Goal: Navigation & Orientation: Find specific page/section

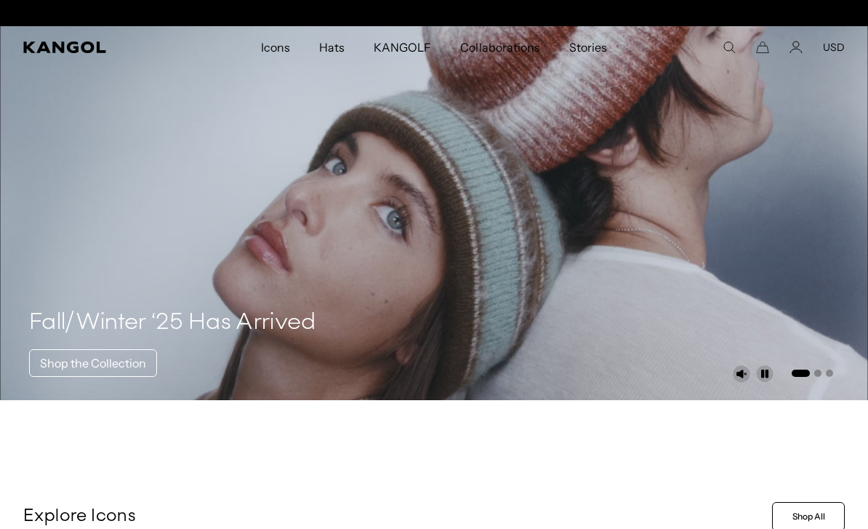
scroll to position [0, 300]
click at [836, 50] on button "USD" at bounding box center [834, 47] width 22 height 13
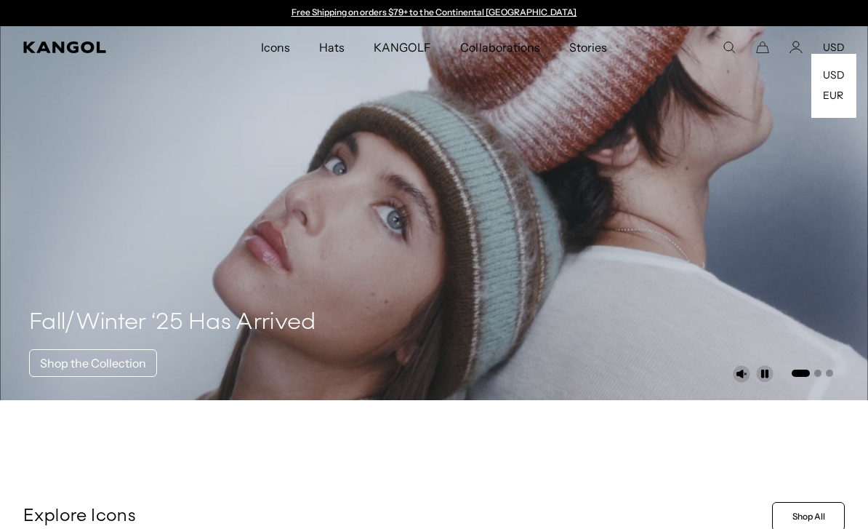
click at [838, 100] on link "EUR" at bounding box center [833, 95] width 20 height 13
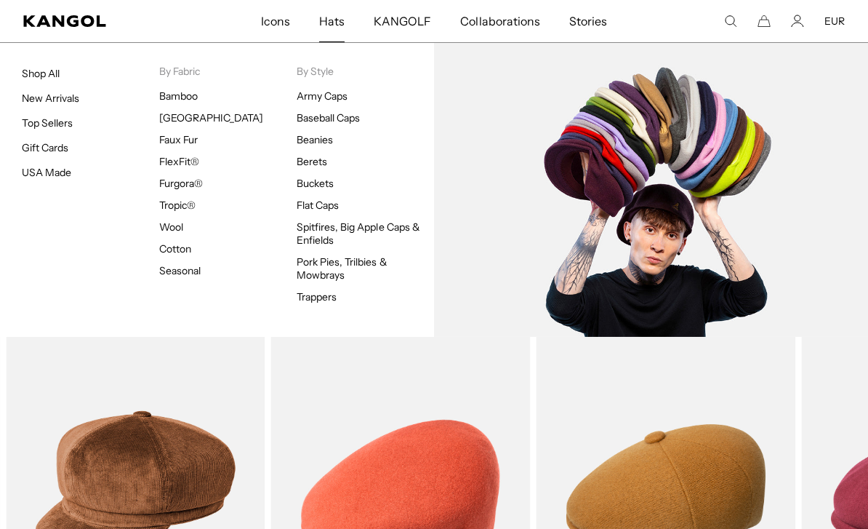
scroll to position [0, 300]
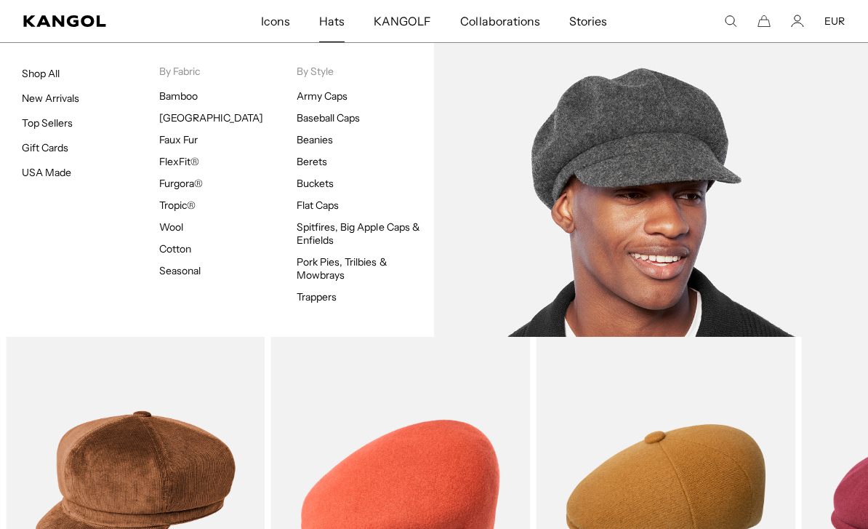
click at [318, 231] on link "Spitfires, Big Apple Caps & Enfields" at bounding box center [359, 233] width 124 height 26
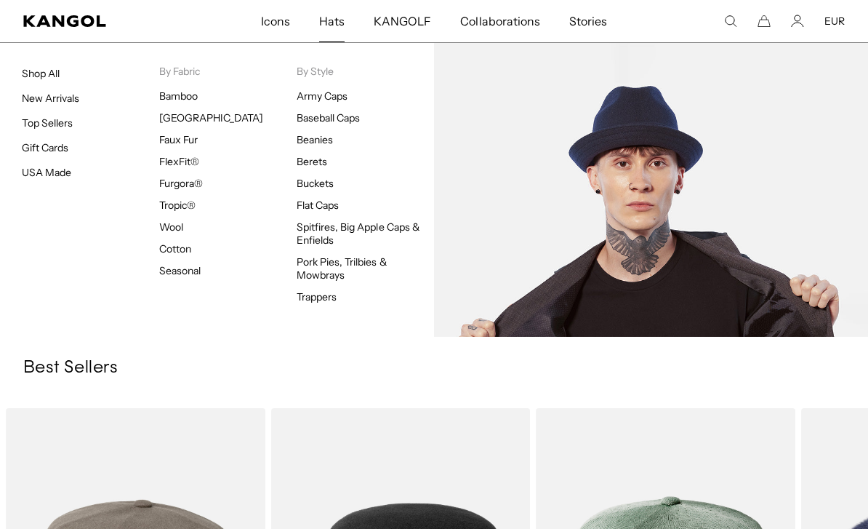
scroll to position [0, 300]
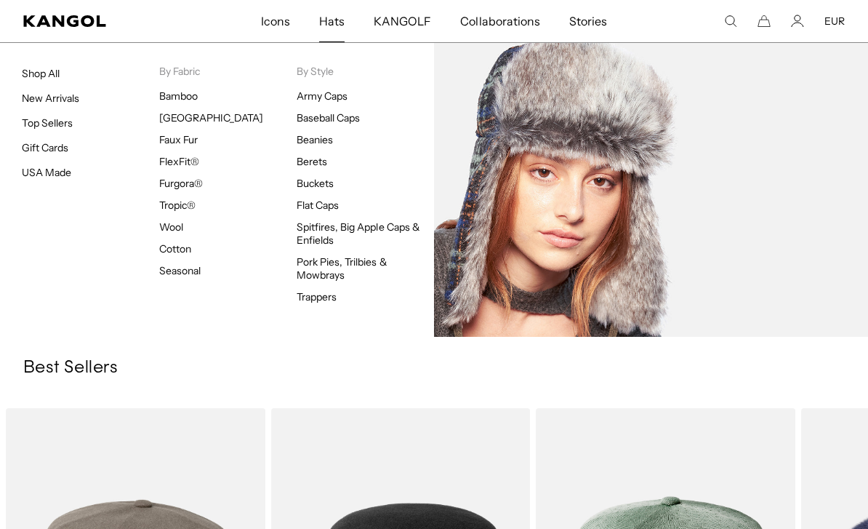
click at [329, 303] on link "Trappers" at bounding box center [317, 296] width 40 height 13
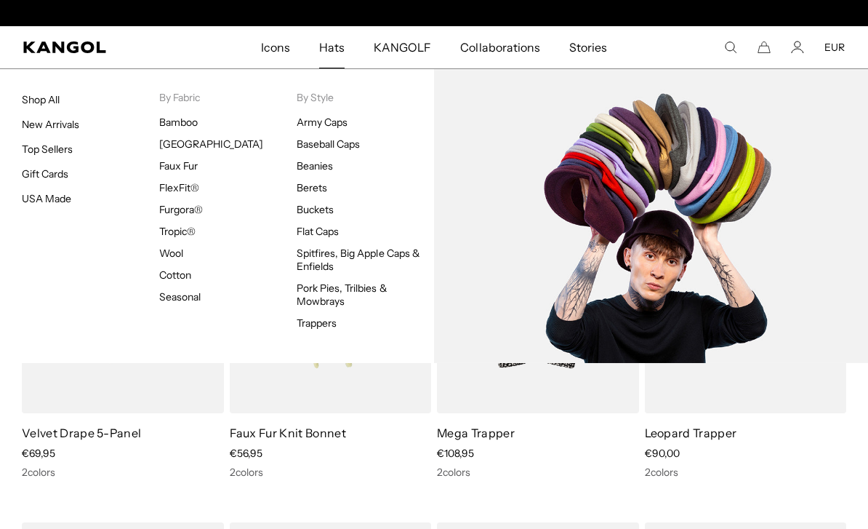
scroll to position [0, 300]
click at [321, 230] on link "Flat Caps" at bounding box center [318, 231] width 42 height 13
